Goal: Navigation & Orientation: Understand site structure

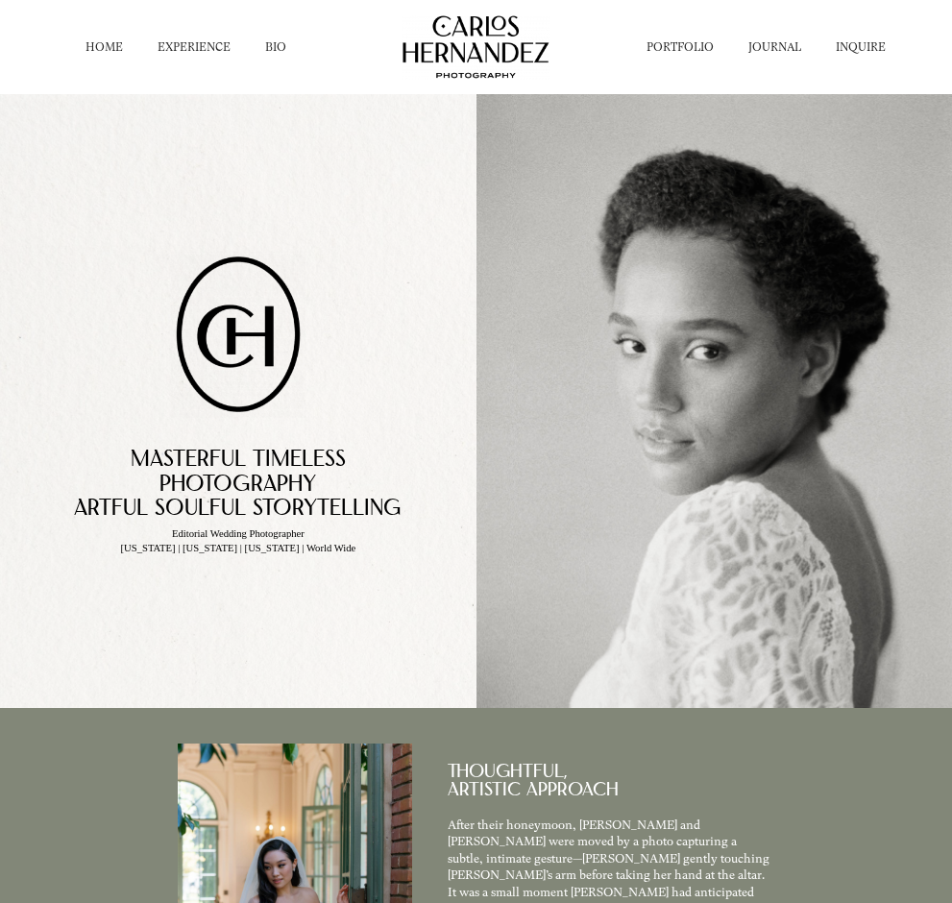
click at [689, 45] on link "PORTFOLIO" at bounding box center [679, 46] width 67 height 15
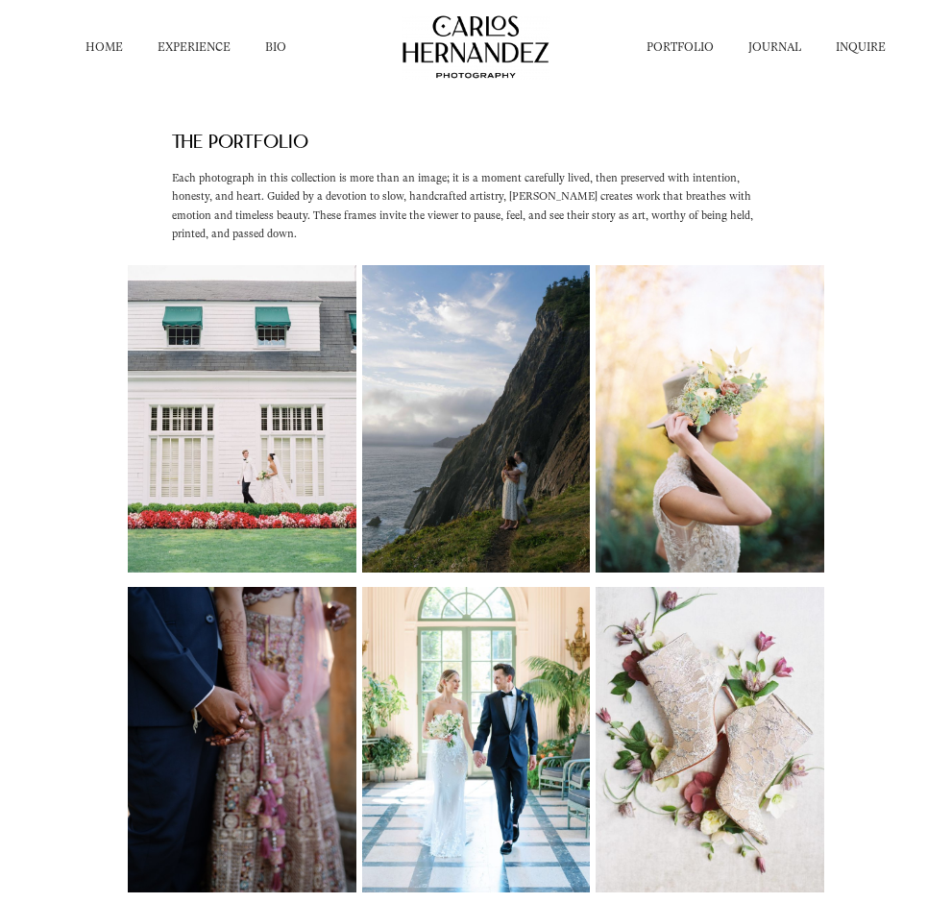
click at [180, 53] on link "EXPERIENCE" at bounding box center [193, 46] width 73 height 15
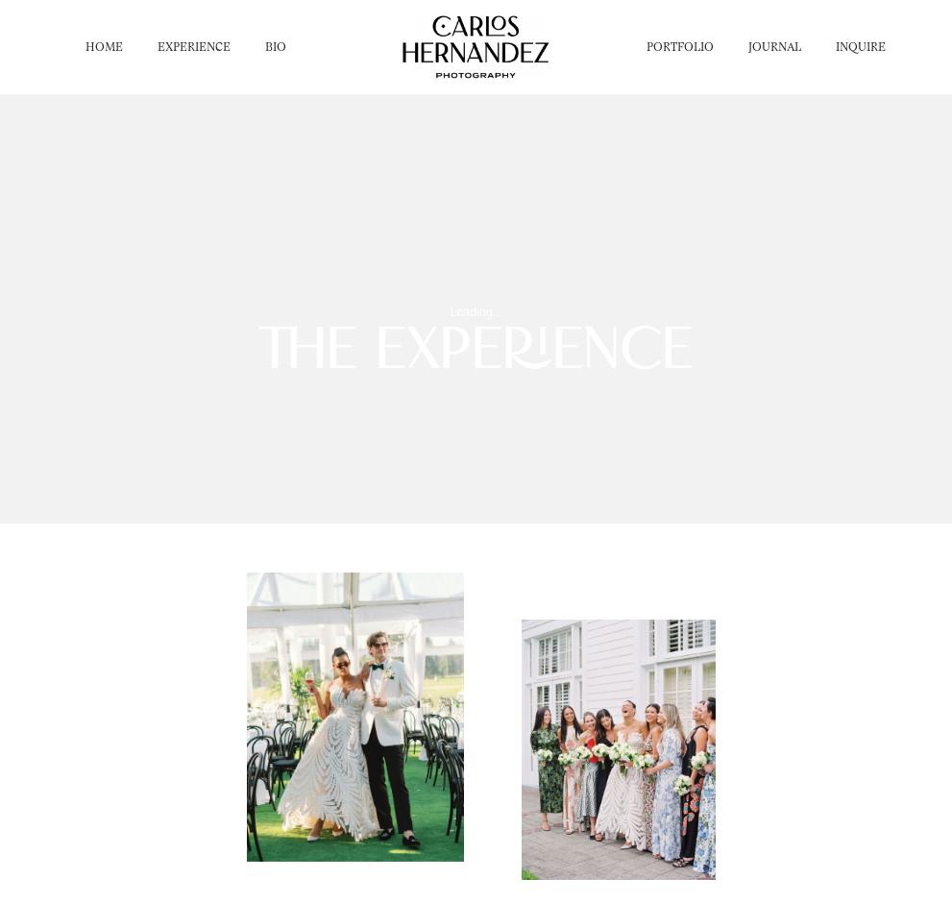
click at [283, 50] on link "BIO" at bounding box center [275, 46] width 21 height 15
